Goal: Task Accomplishment & Management: Manage account settings

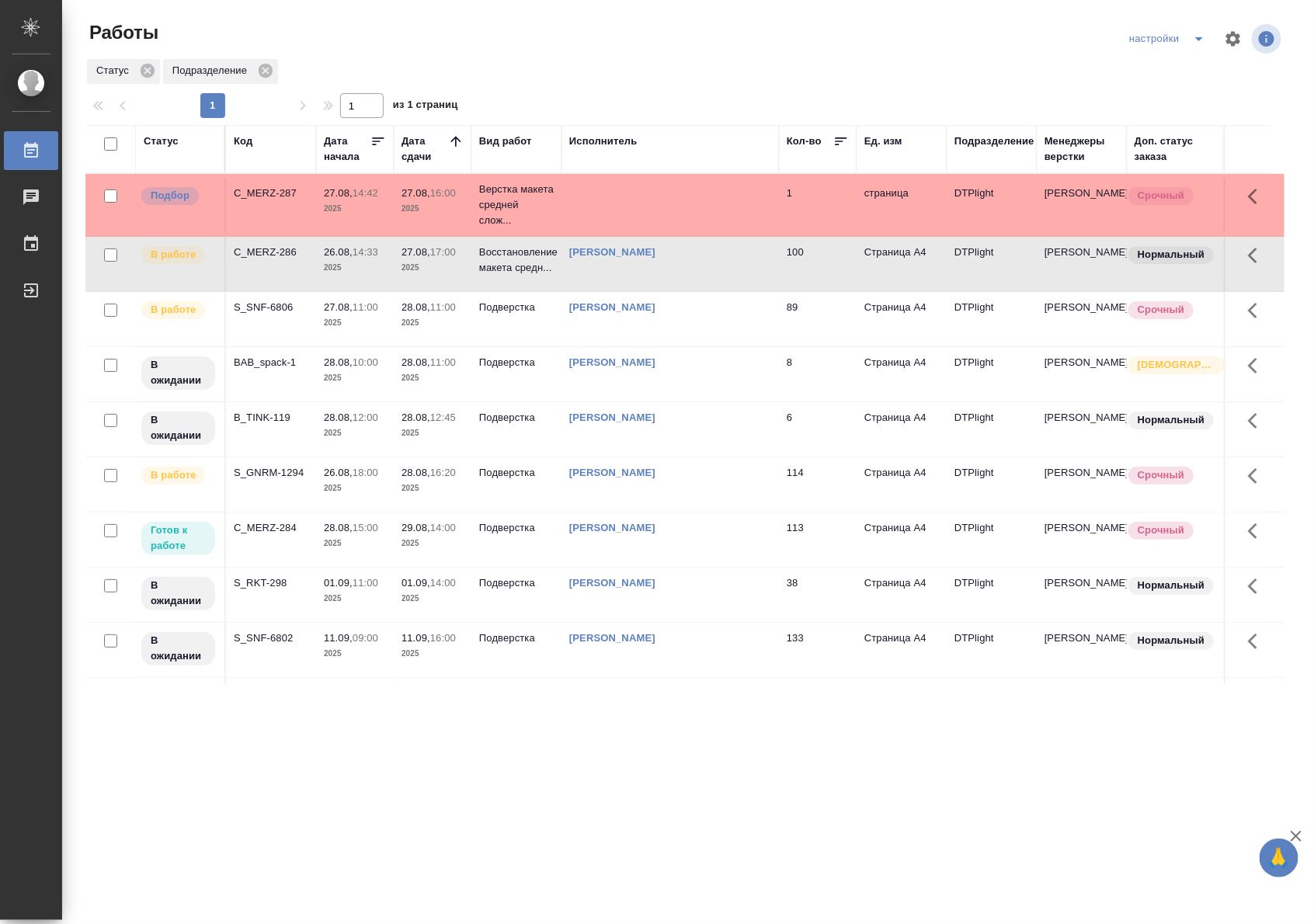
click at [408, 554] on td "29.08, 14:00 2025" at bounding box center [433, 539] width 78 height 54
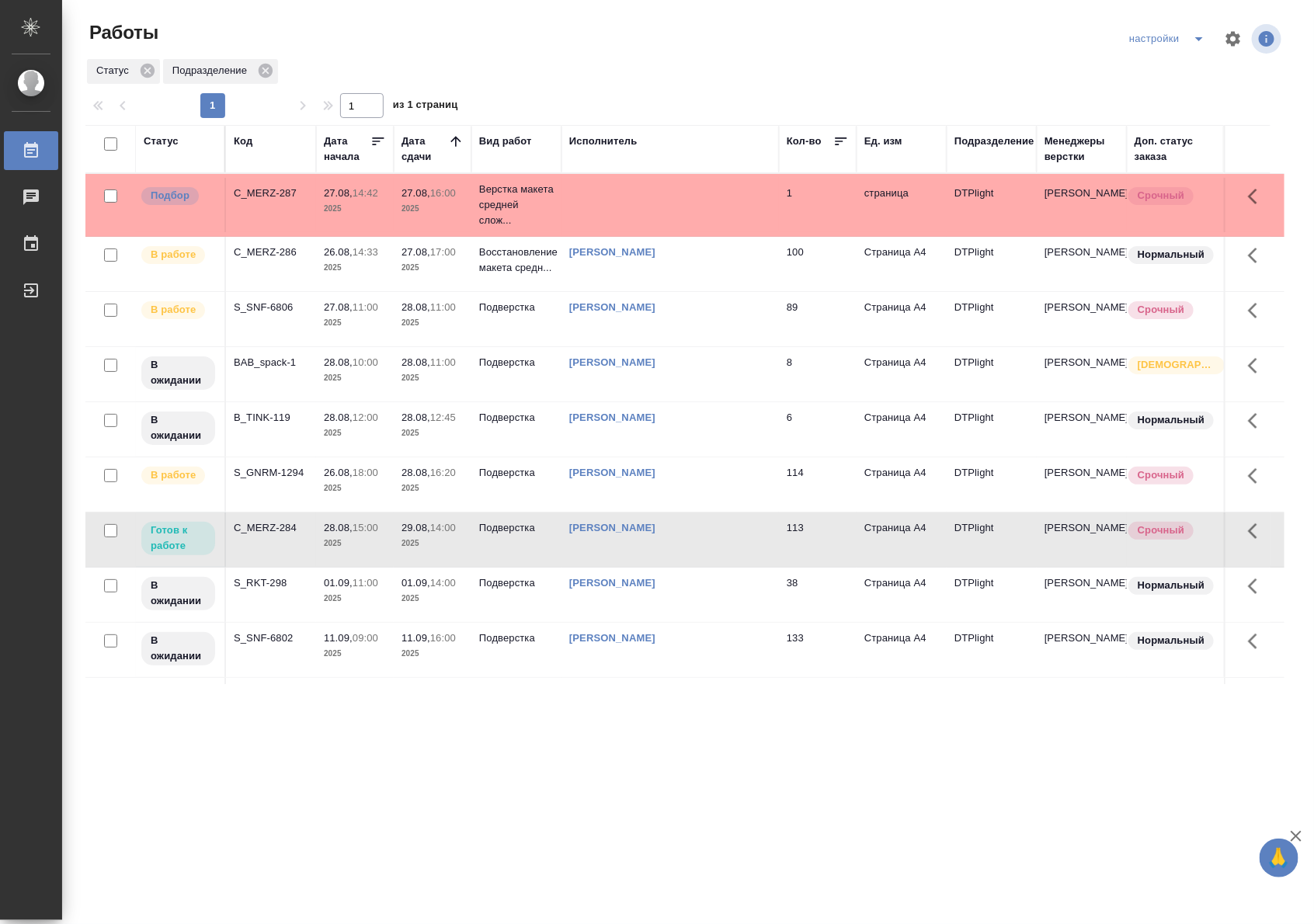
click at [408, 554] on td "29.08, 14:00 2025" at bounding box center [433, 539] width 78 height 54
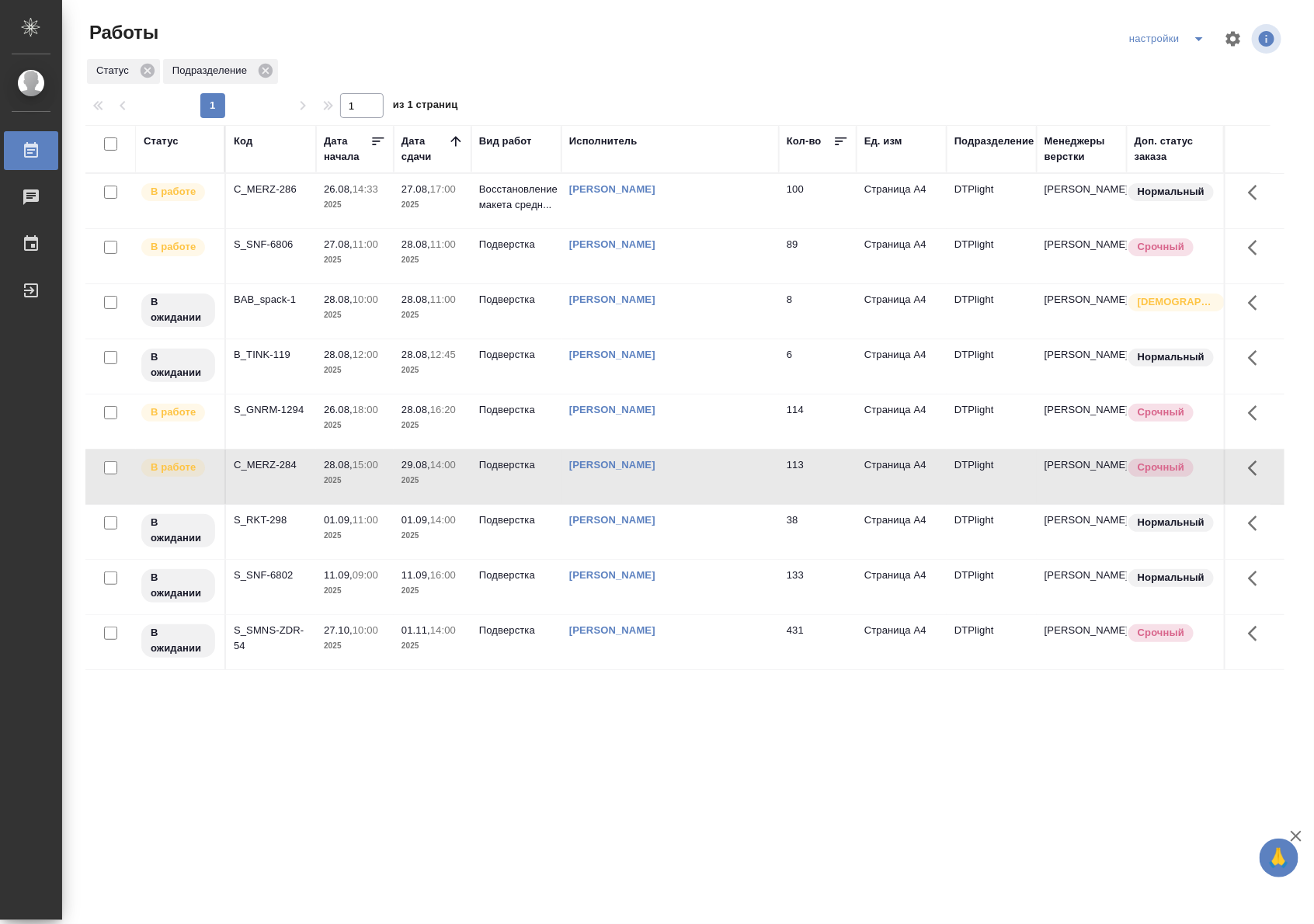
click at [764, 700] on div ".cls-1 fill:#fff; AWATERA Riianova [PERSON_NAME] 0 Чаты График Выйти Работы нас…" at bounding box center [657, 462] width 1314 height 924
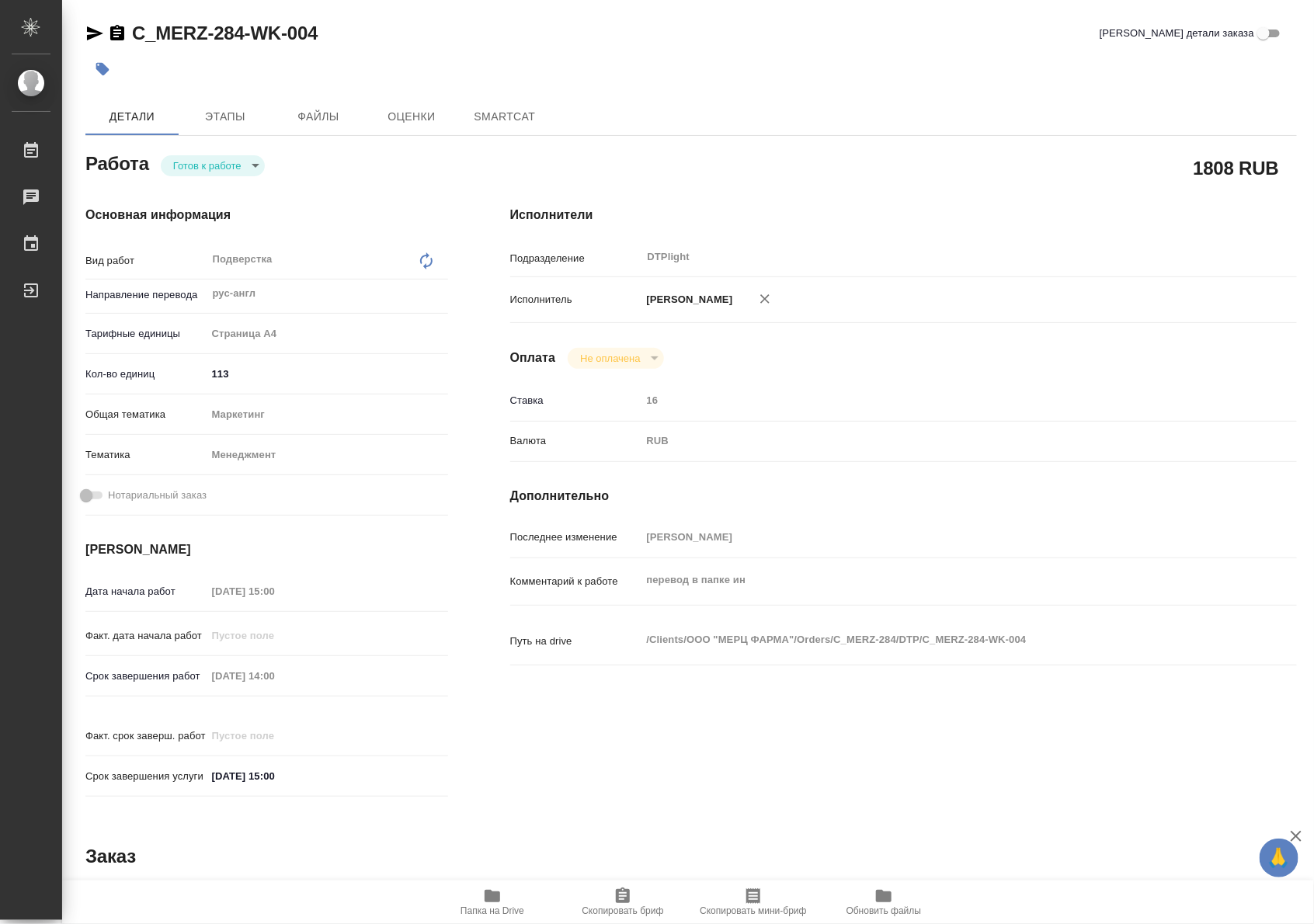
type textarea "x"
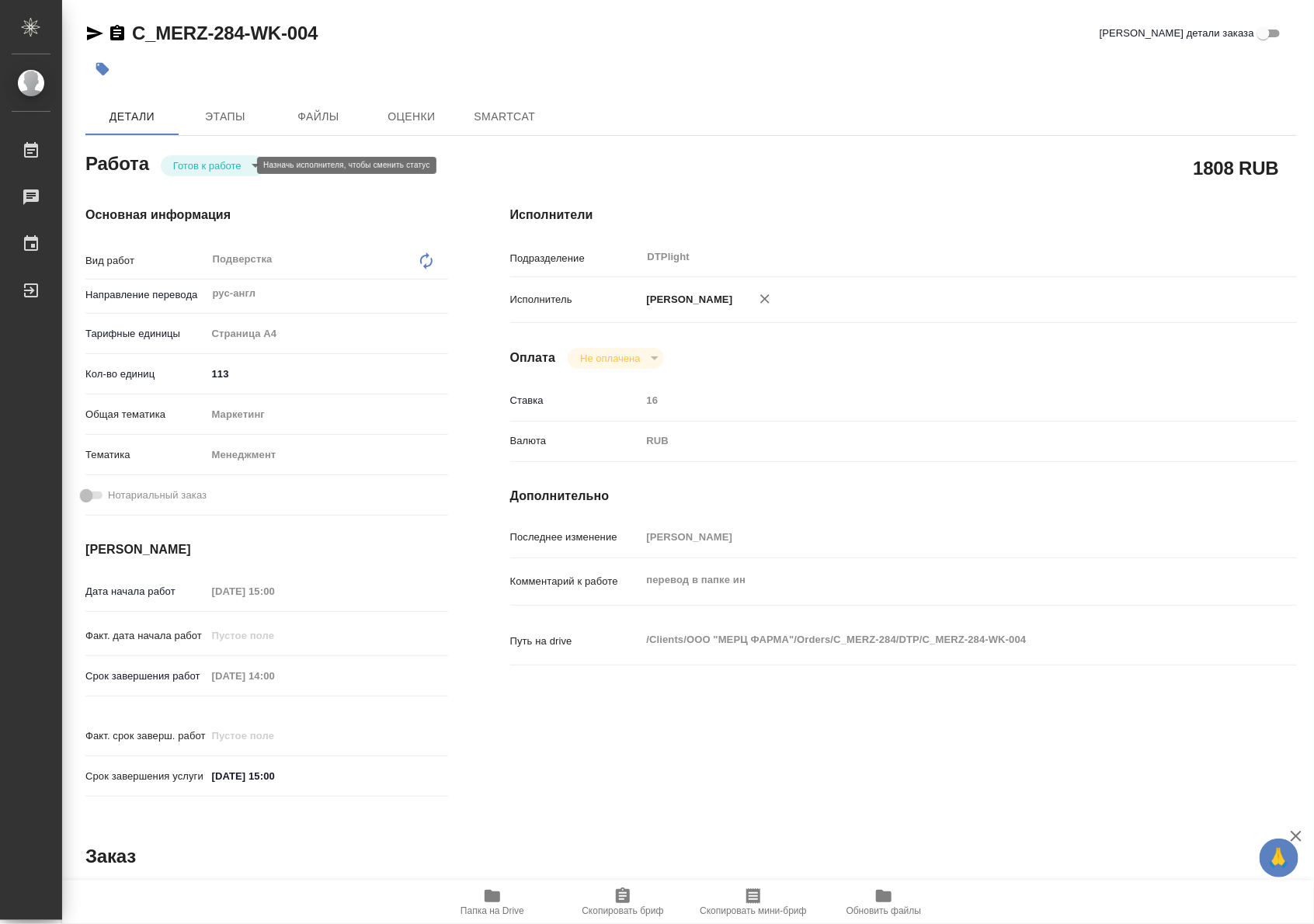
type textarea "x"
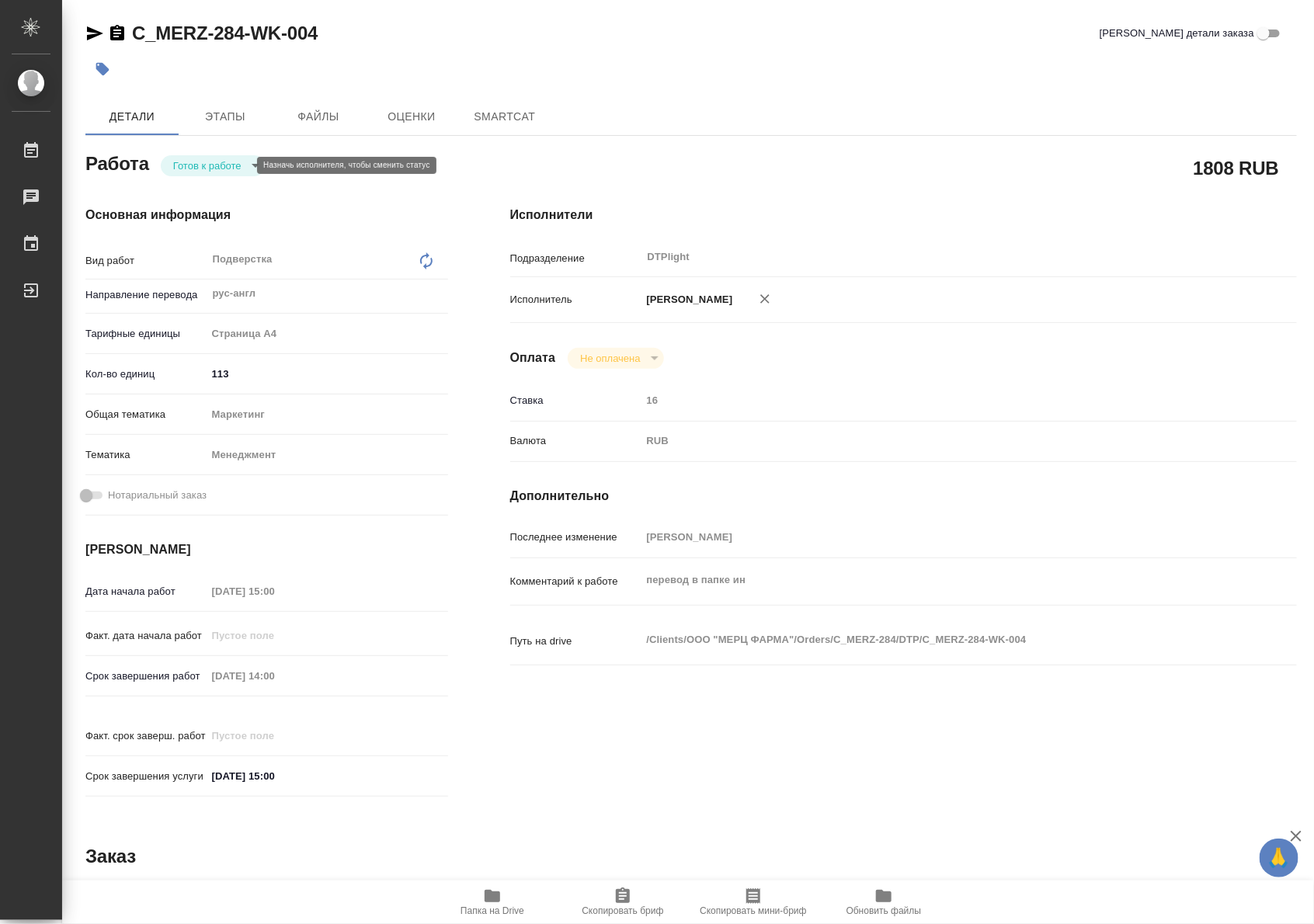
click at [203, 165] on body "🙏 .cls-1 fill:#fff; AWATERA Riianova Anna Работы Чаты График Выйти C_MERZ-284-W…" at bounding box center [657, 462] width 1314 height 924
type textarea "x"
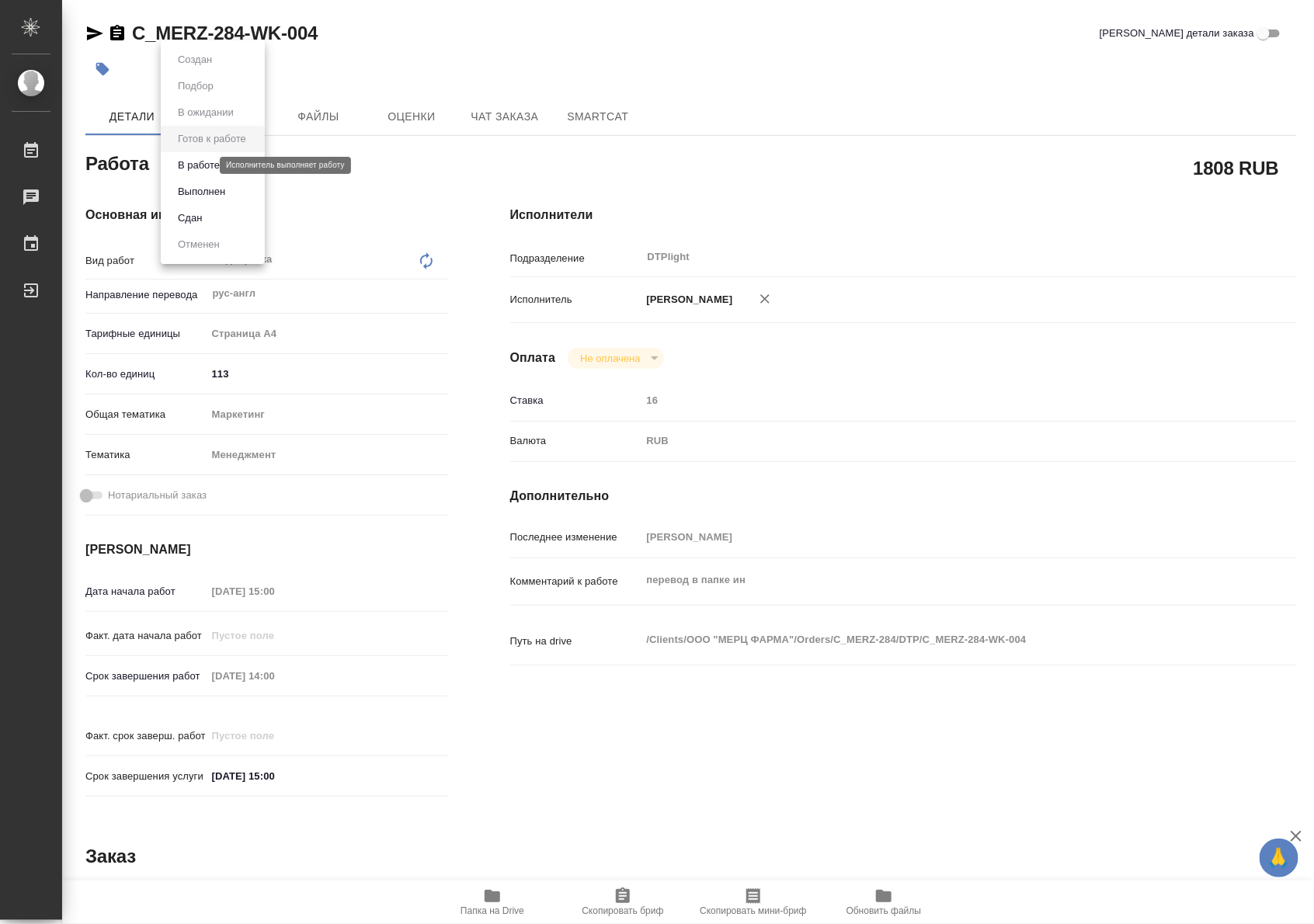
type textarea "x"
click at [210, 170] on button "В работе" at bounding box center [198, 165] width 51 height 17
type textarea "x"
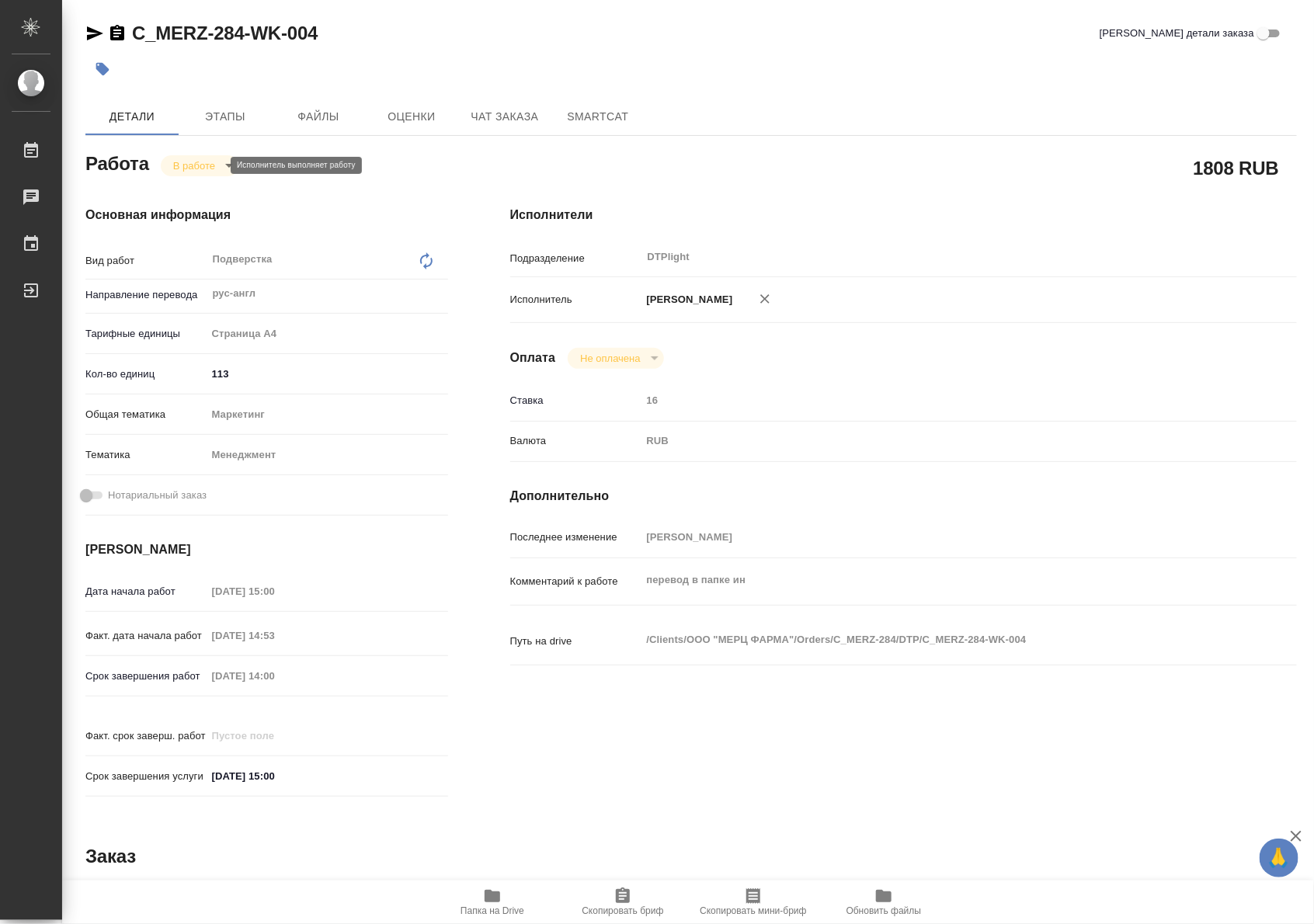
type textarea "x"
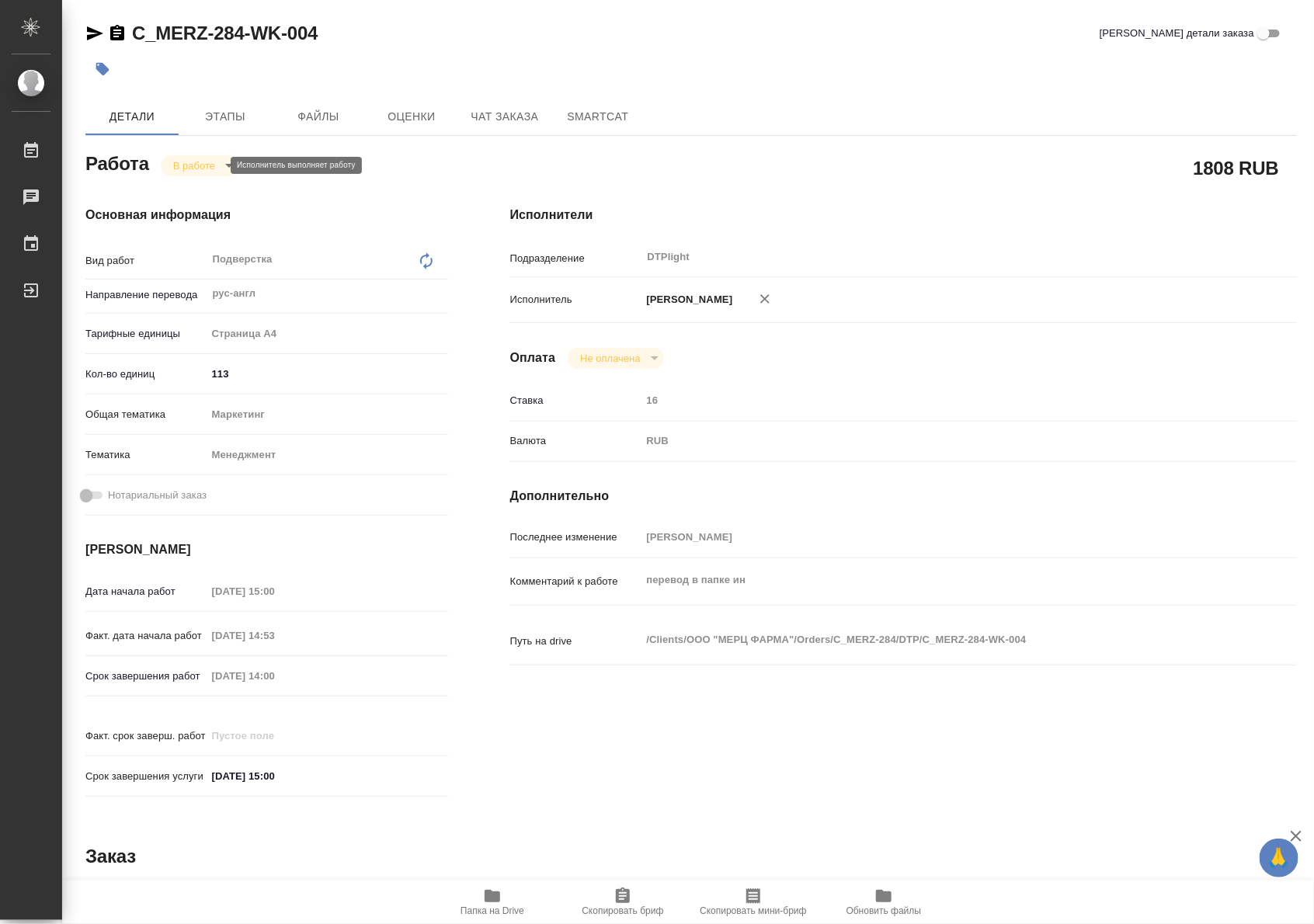
type textarea "x"
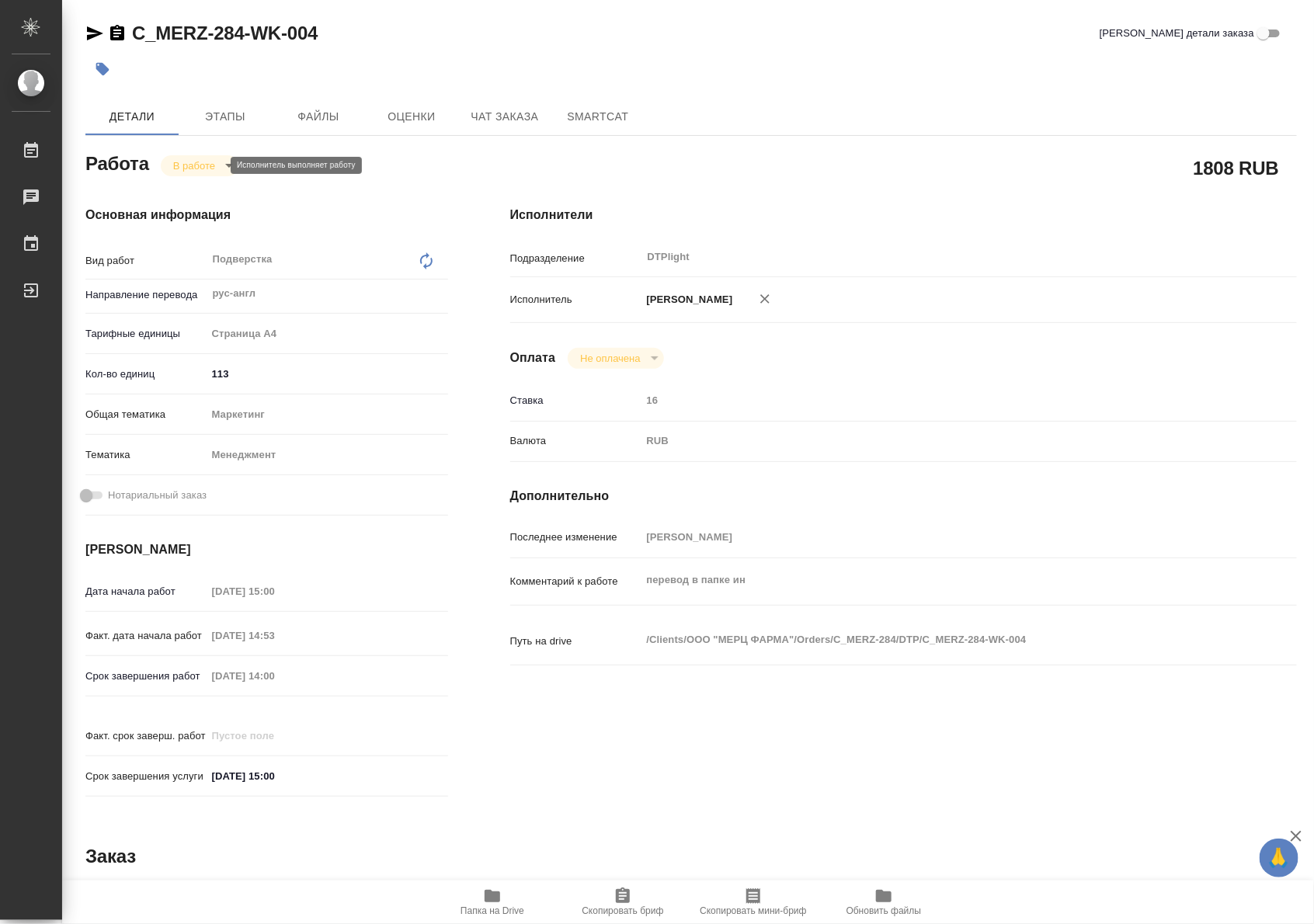
type textarea "x"
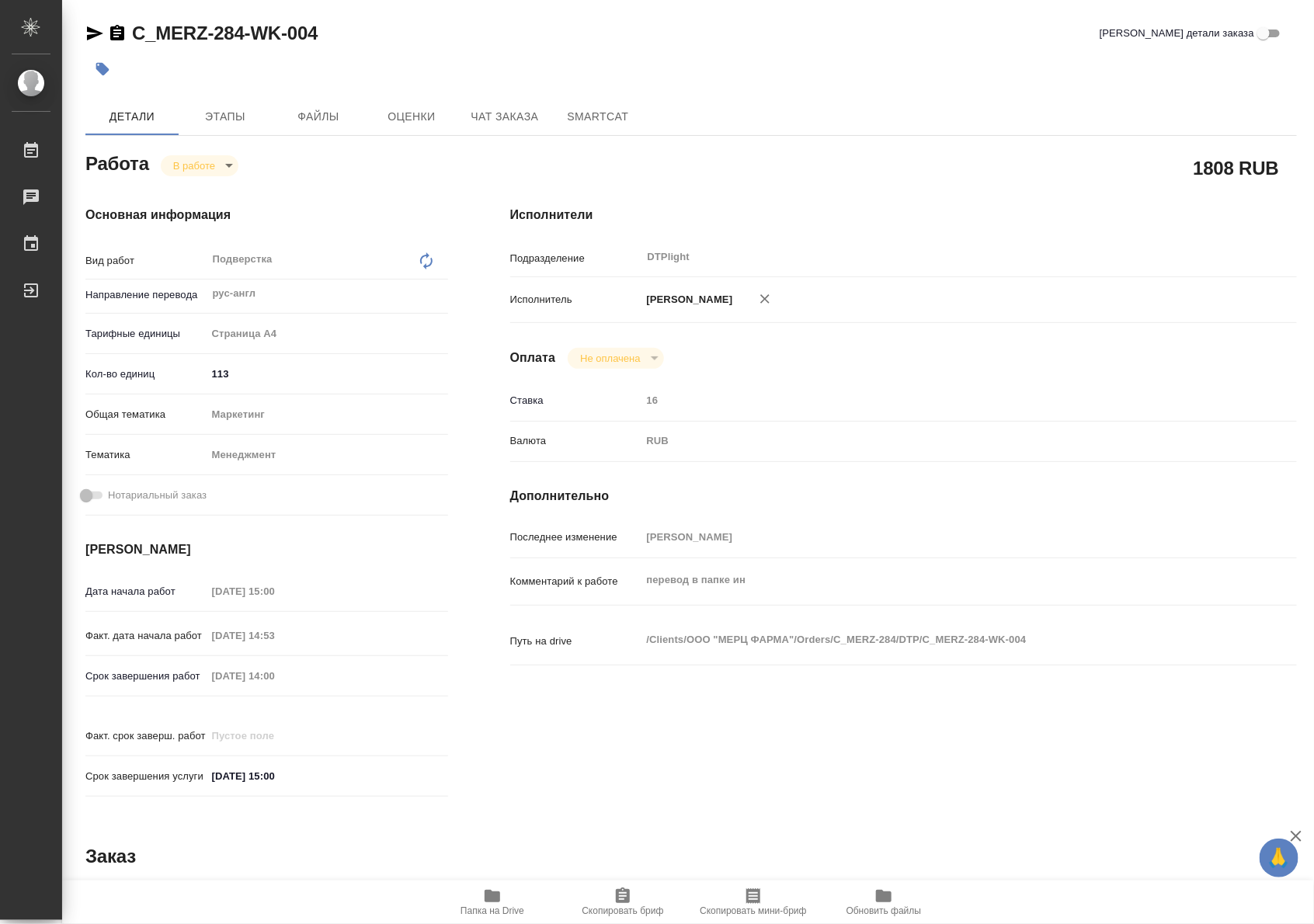
type textarea "x"
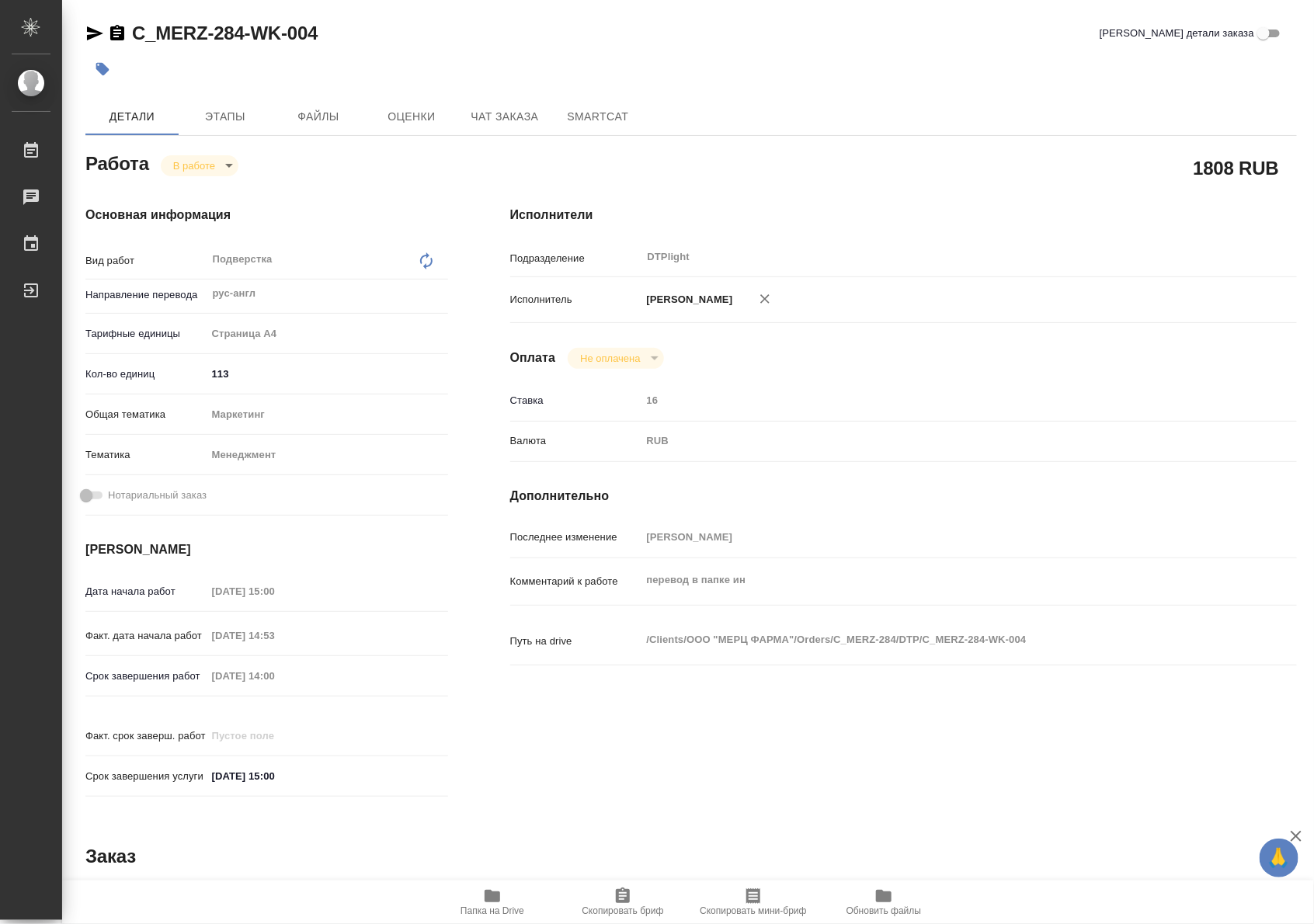
type textarea "x"
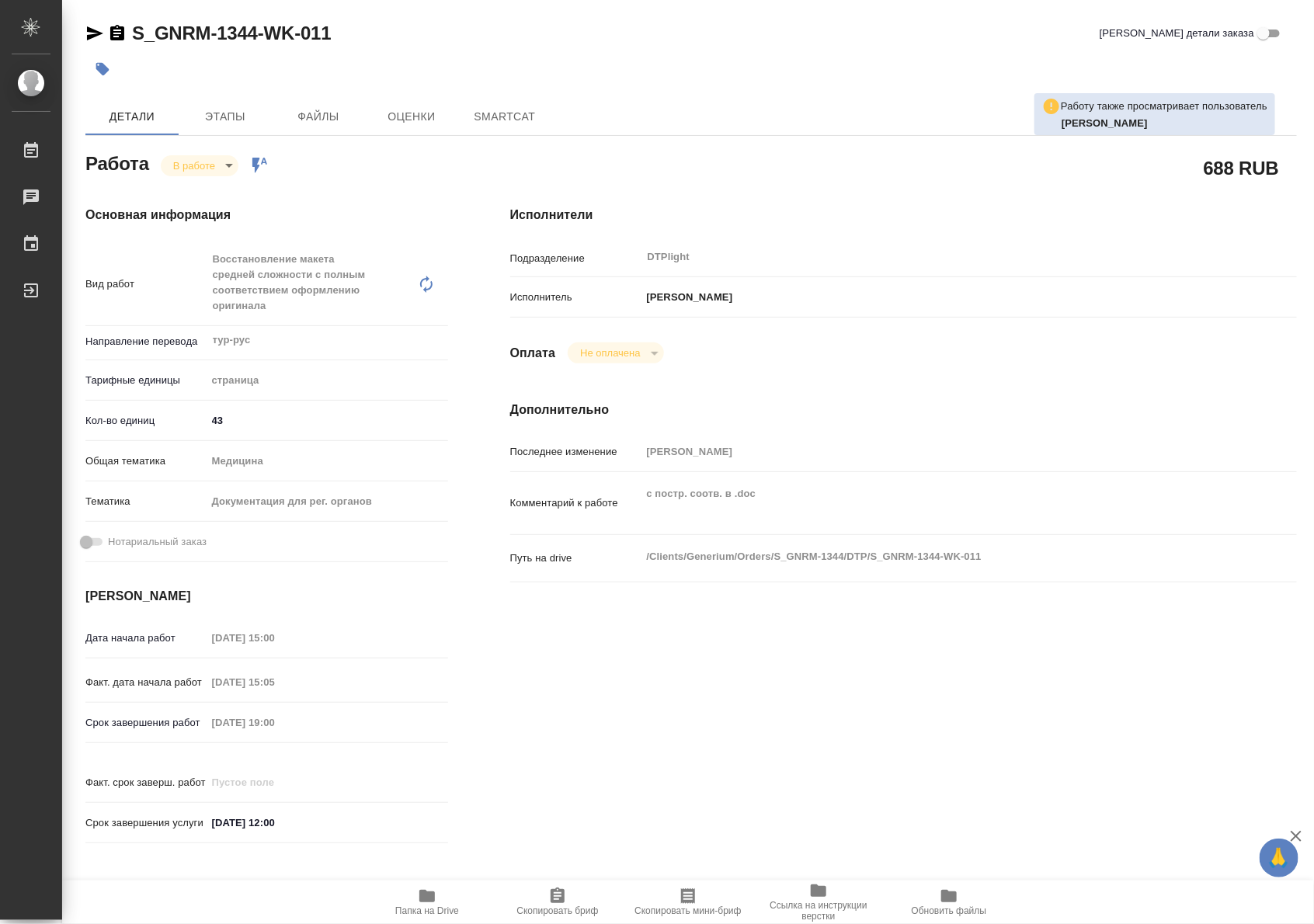
type textarea "x"
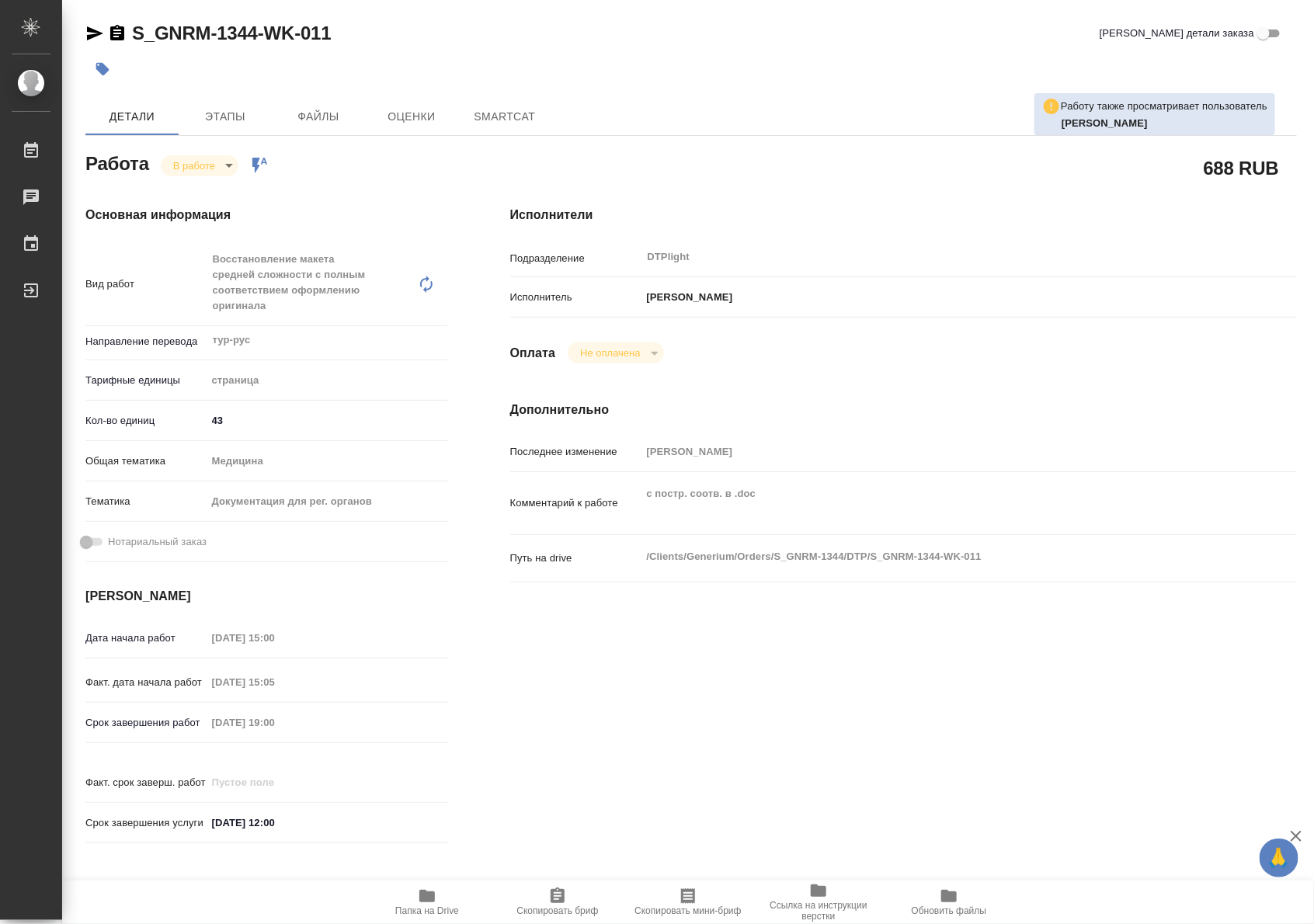
type textarea "x"
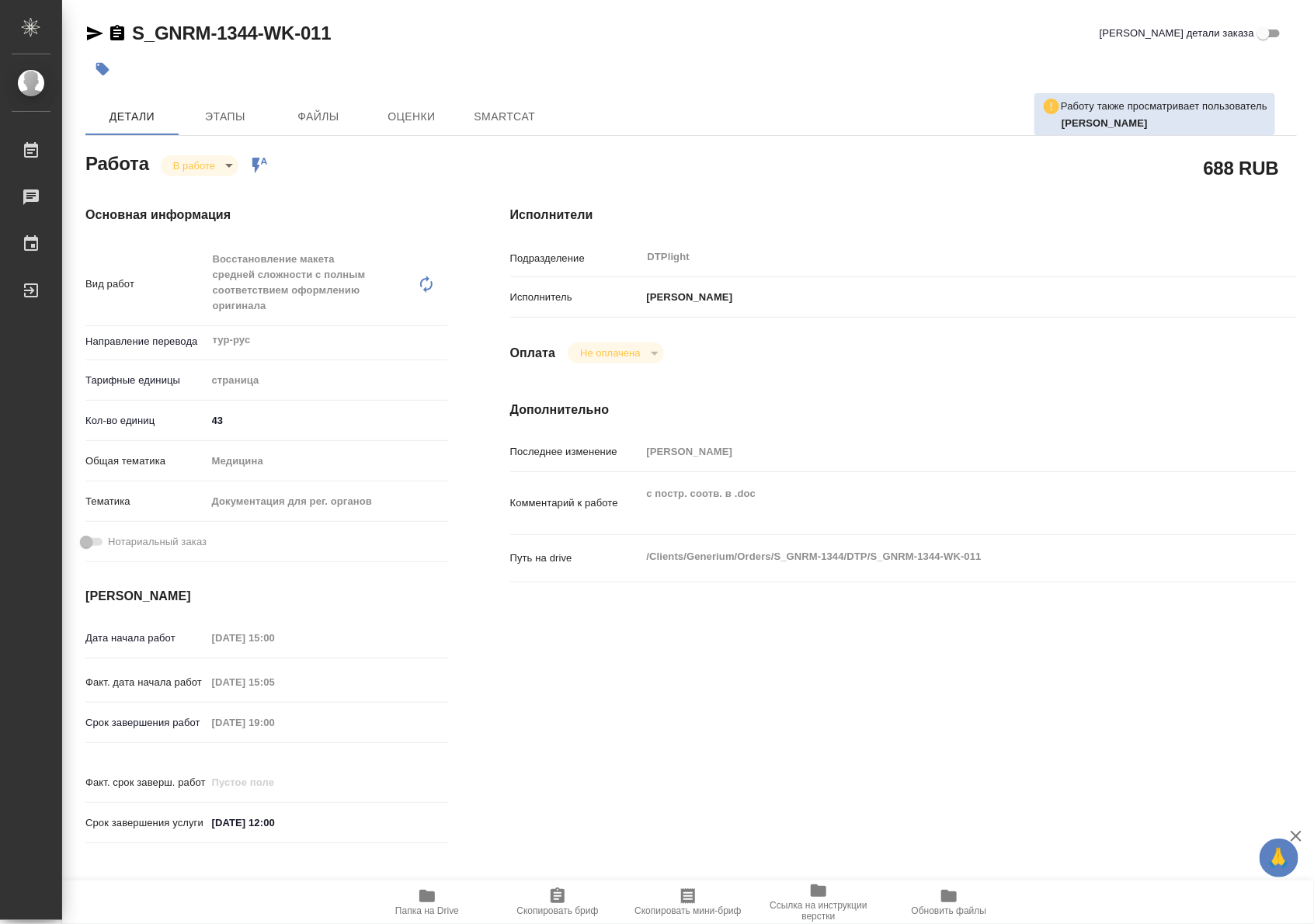
type textarea "x"
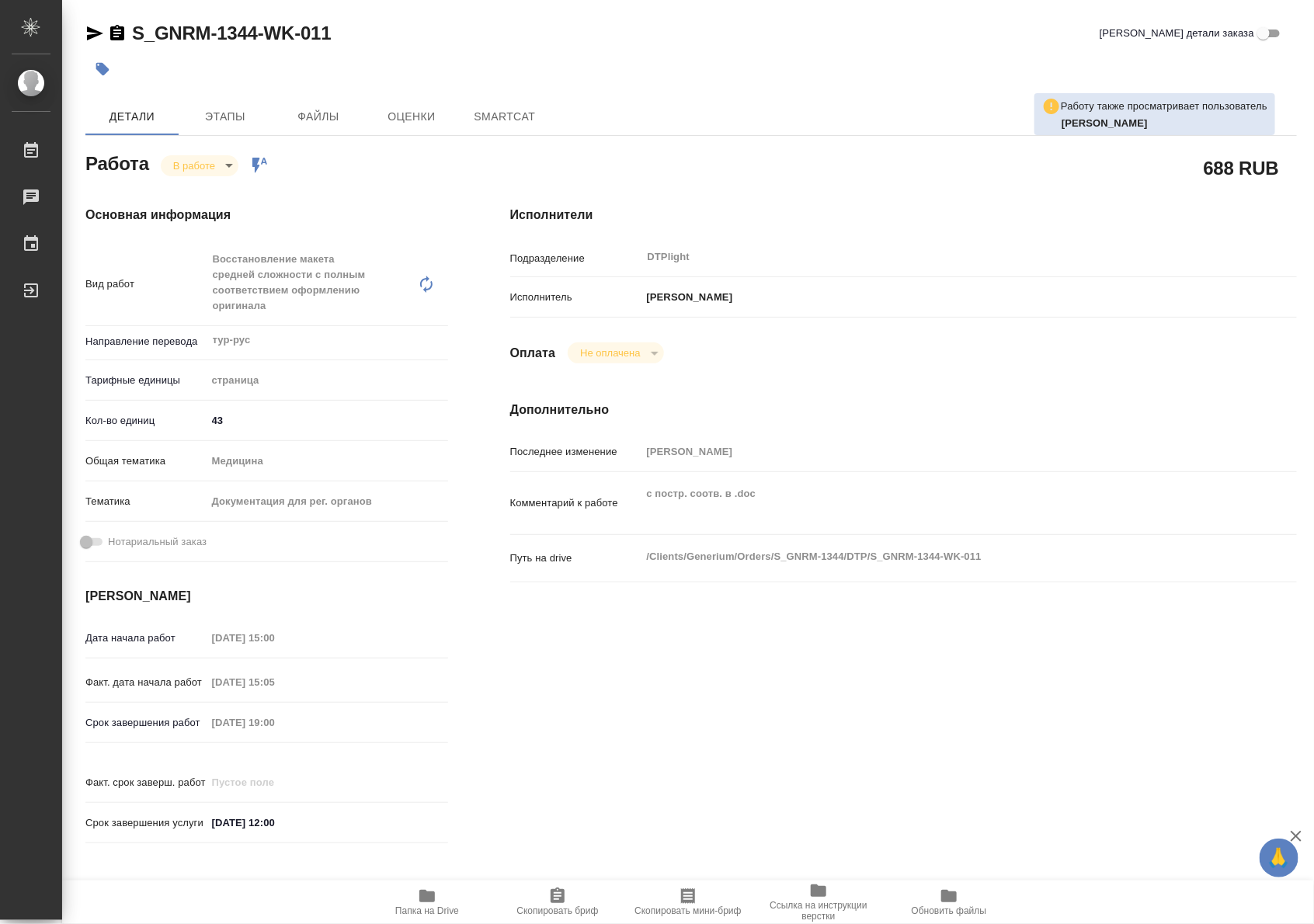
type textarea "x"
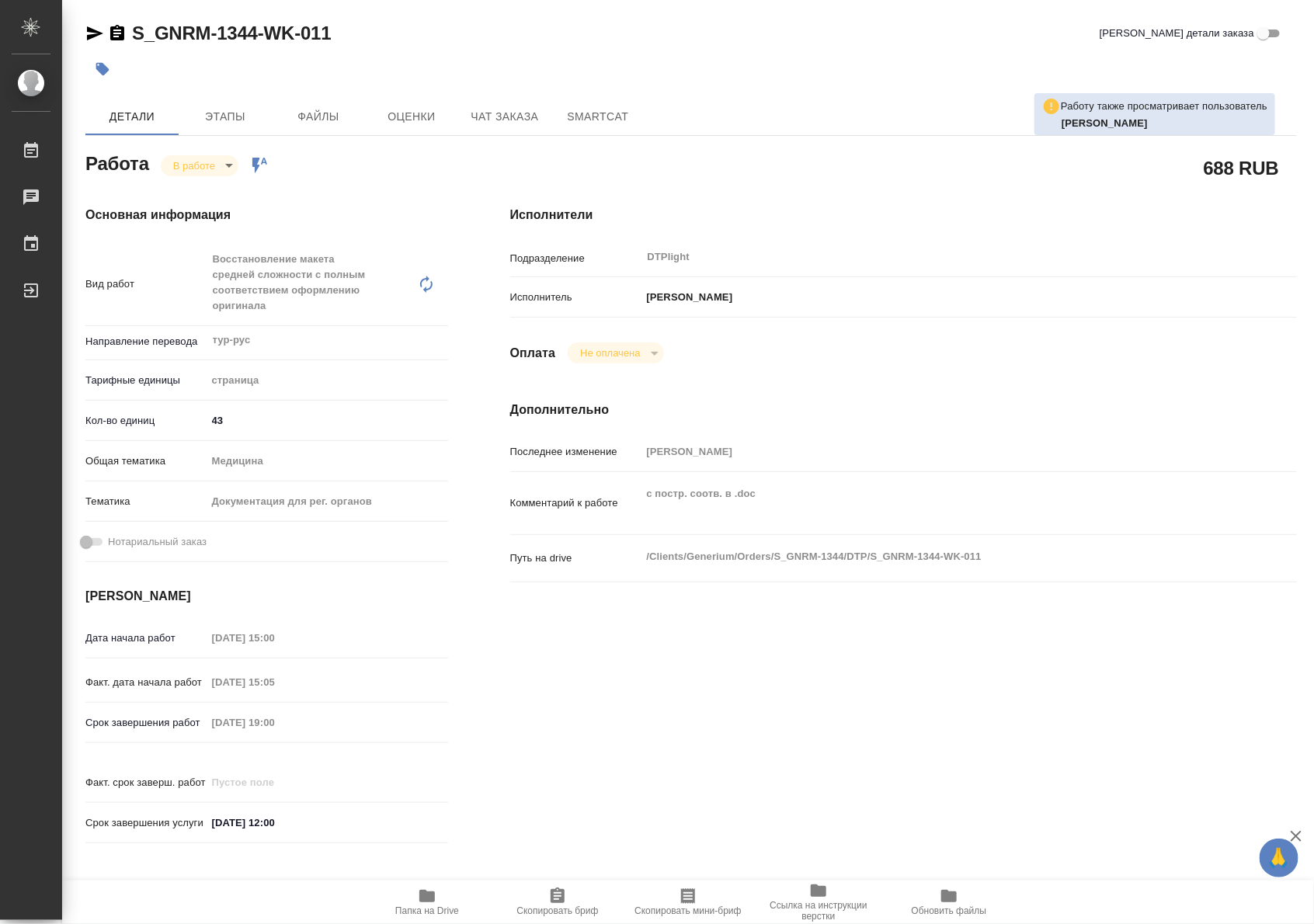
type textarea "x"
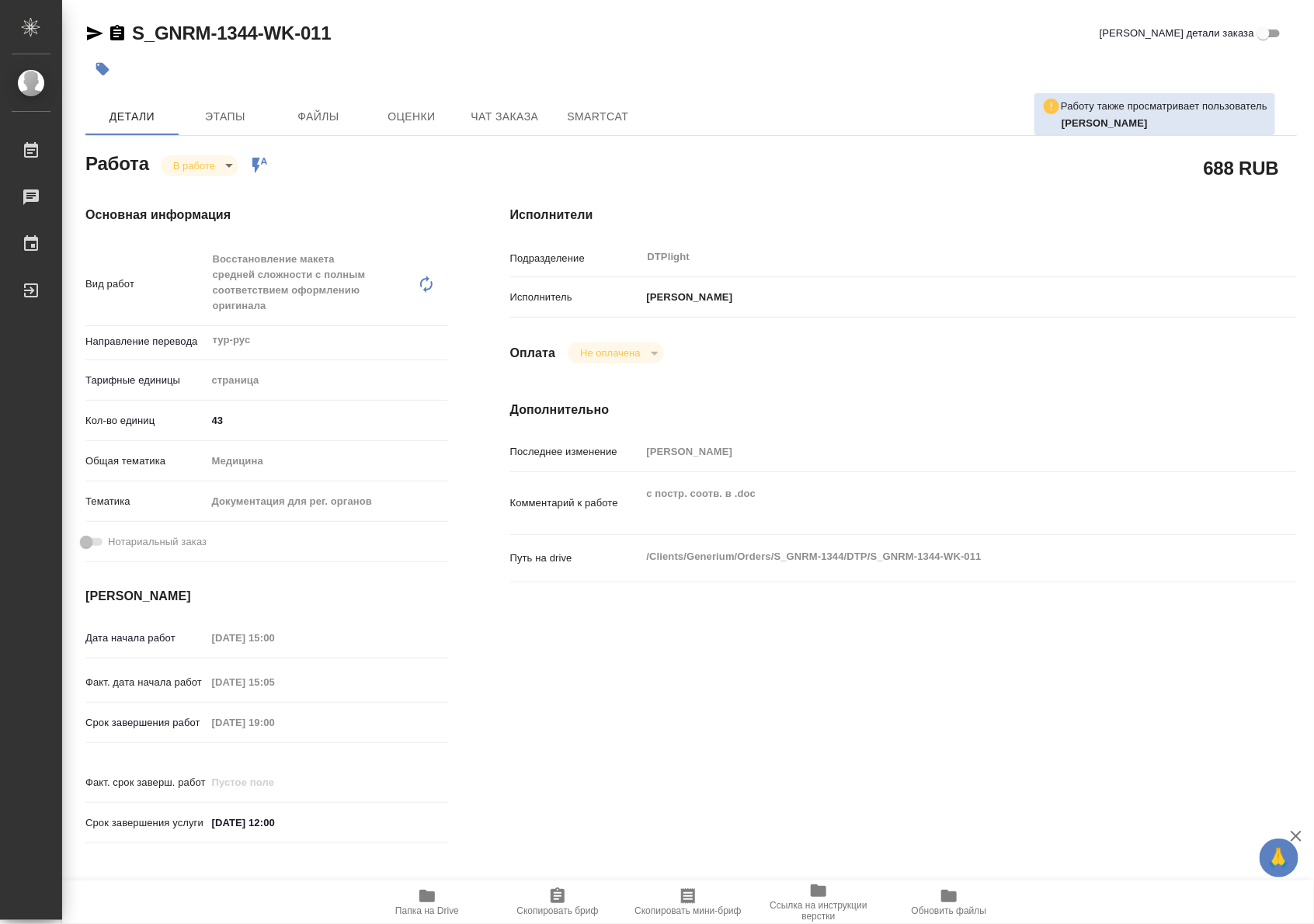
type textarea "x"
